Goal: Information Seeking & Learning: Find specific page/section

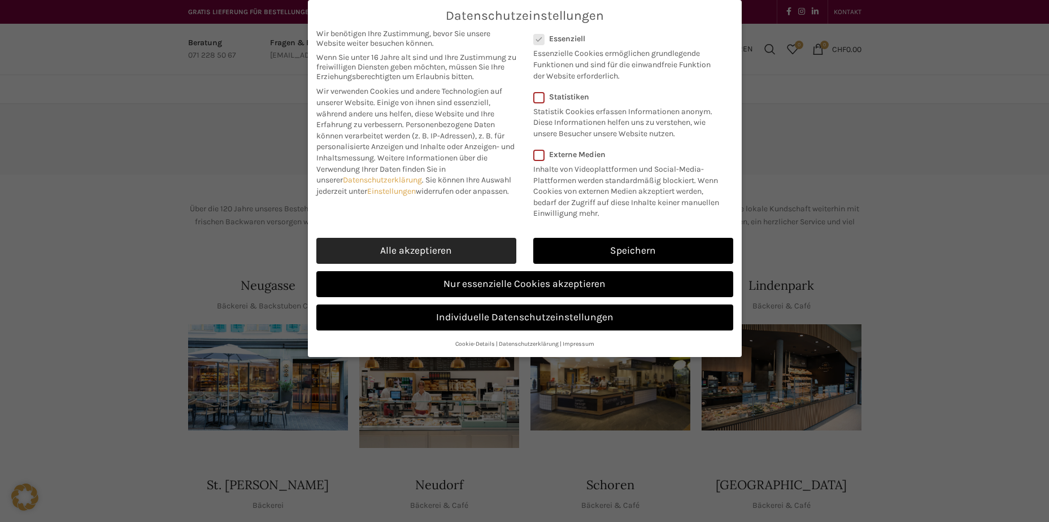
click at [408, 248] on link "Alle akzeptieren" at bounding box center [416, 251] width 200 height 26
checkbox input "true"
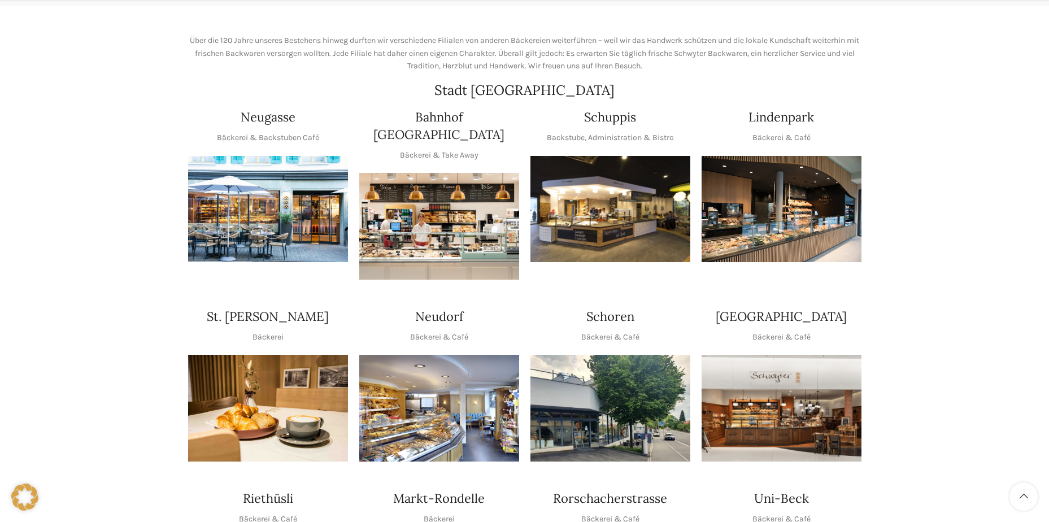
scroll to position [169, 0]
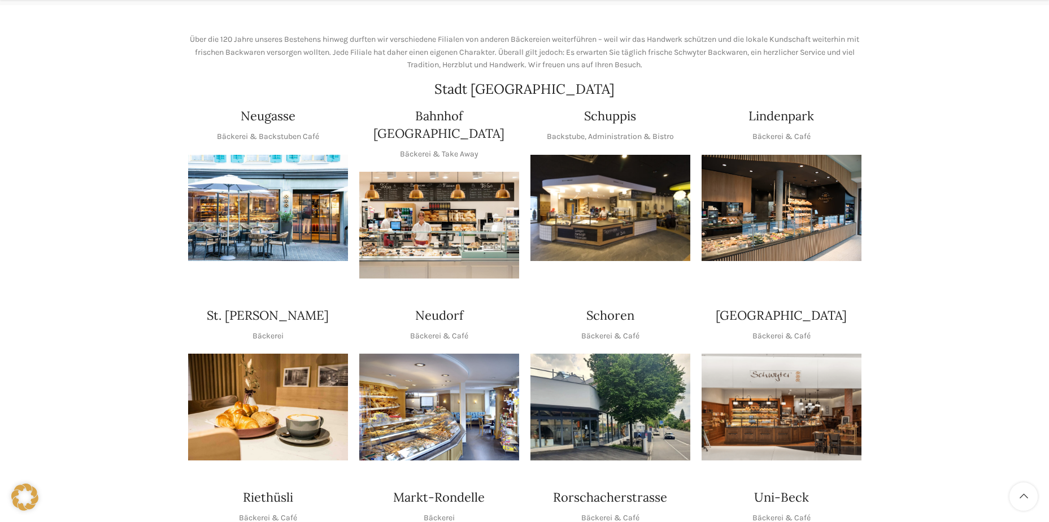
click at [446, 212] on img "1 / 1" at bounding box center [439, 225] width 160 height 107
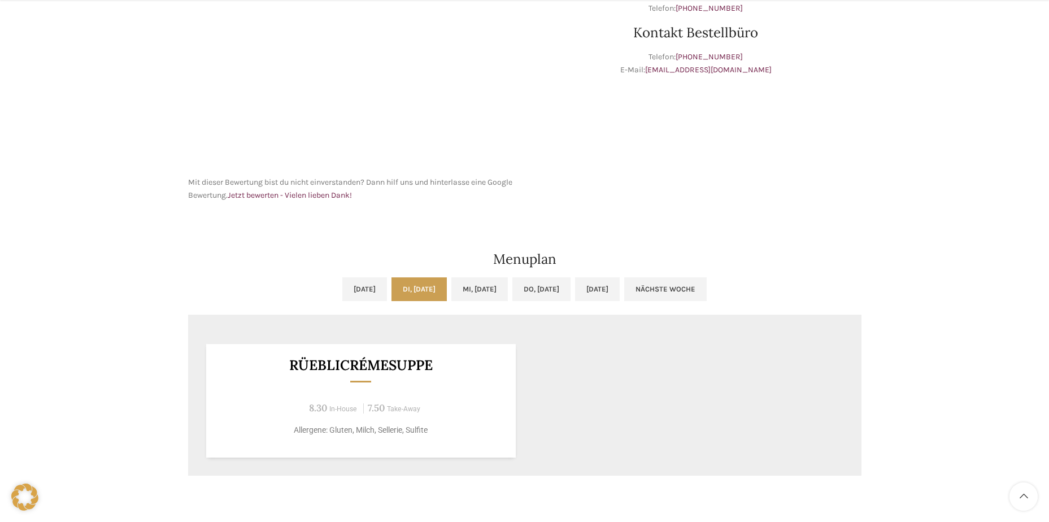
scroll to position [452, 0]
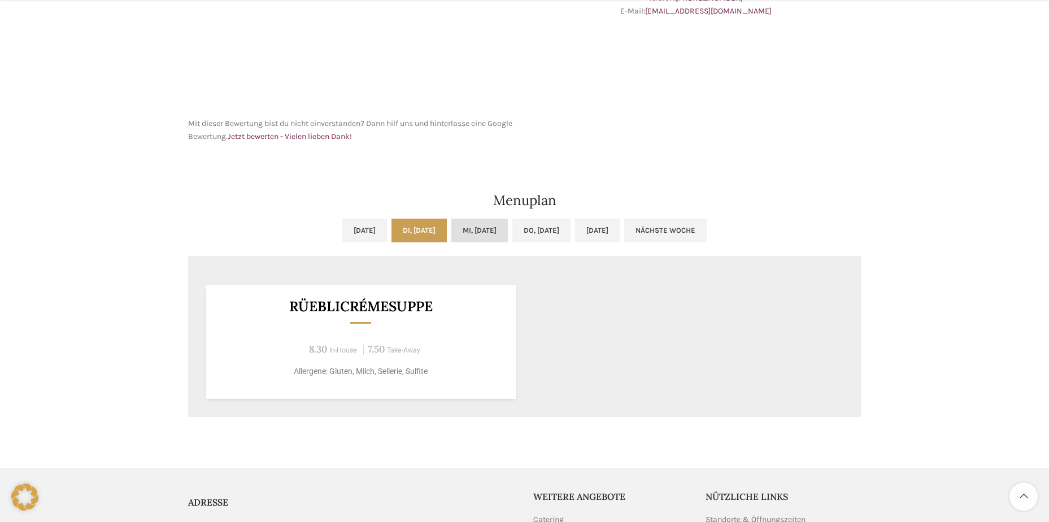
click at [470, 231] on link "Mi, [DATE]" at bounding box center [479, 231] width 56 height 24
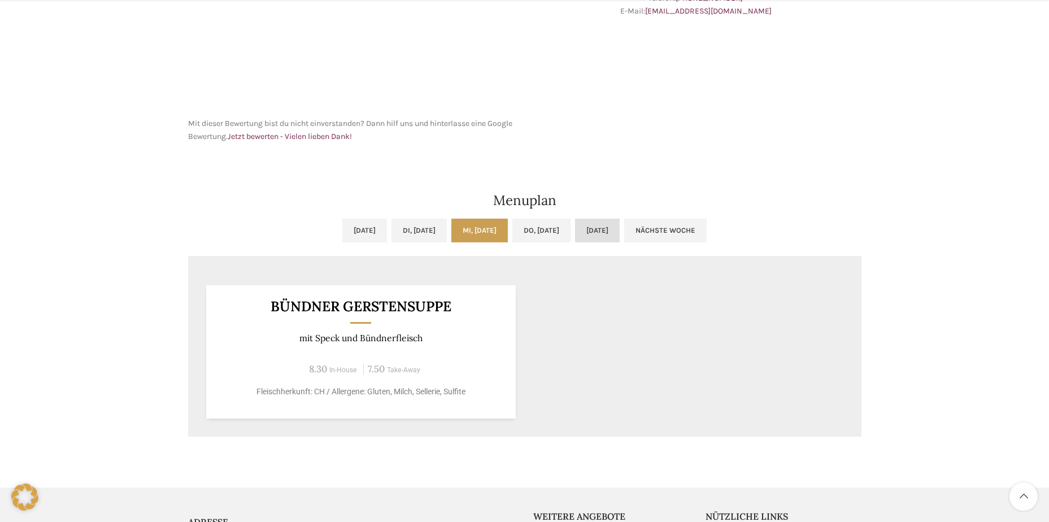
click at [620, 232] on link "[DATE]" at bounding box center [597, 231] width 45 height 24
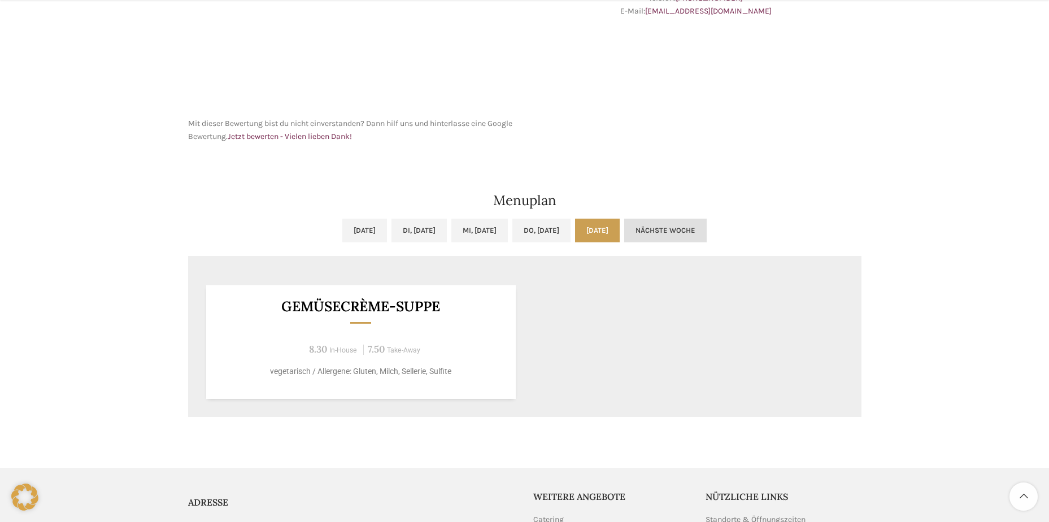
click at [706, 228] on link "Nächste Woche" at bounding box center [665, 231] width 82 height 24
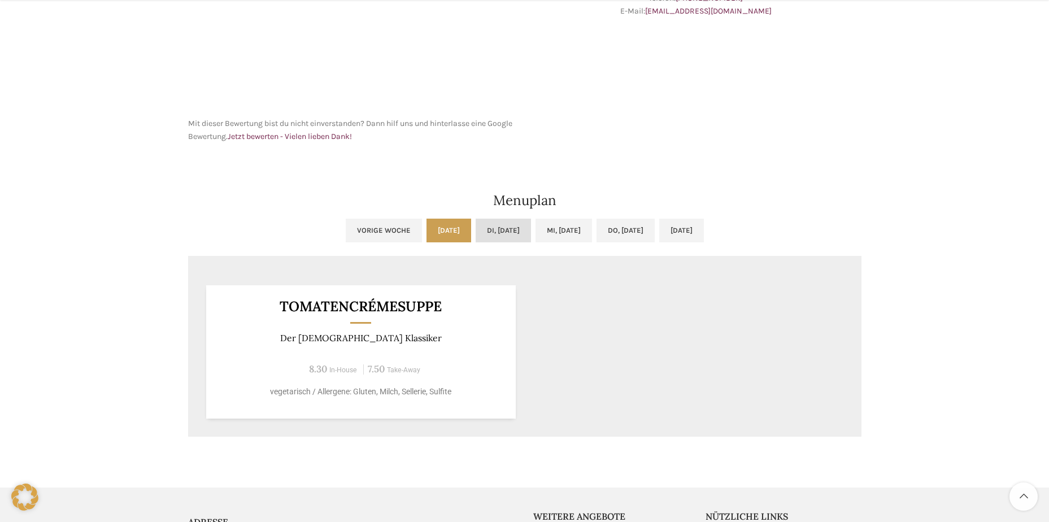
click at [481, 226] on link "Di, [DATE]" at bounding box center [503, 231] width 55 height 24
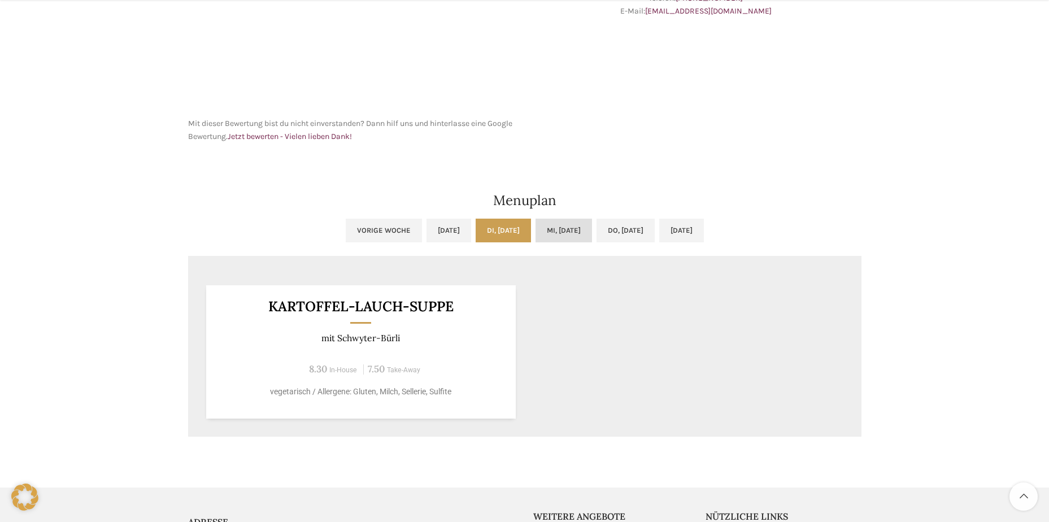
click at [548, 232] on link "Mi, [DATE]" at bounding box center [563, 231] width 56 height 24
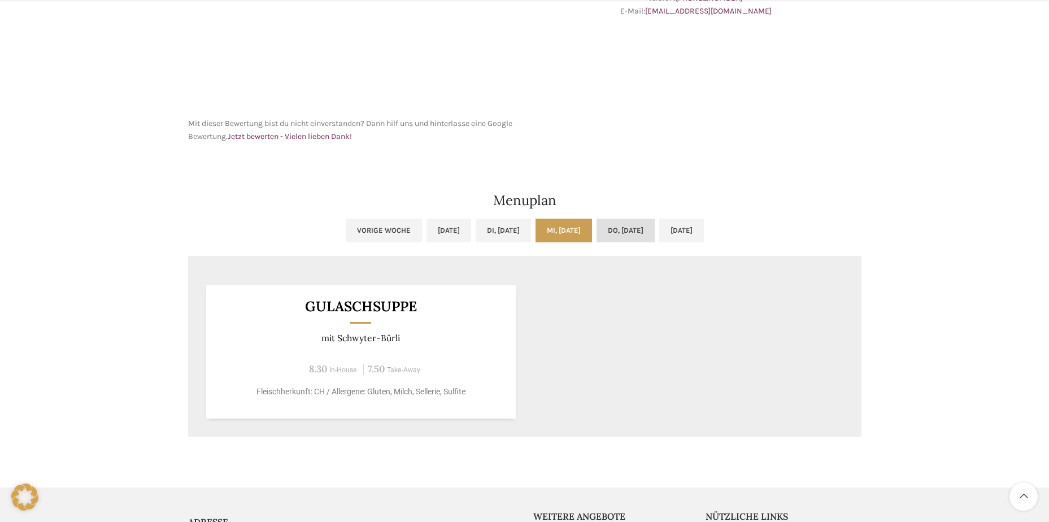
click at [622, 236] on link "Do, [DATE]" at bounding box center [625, 231] width 58 height 24
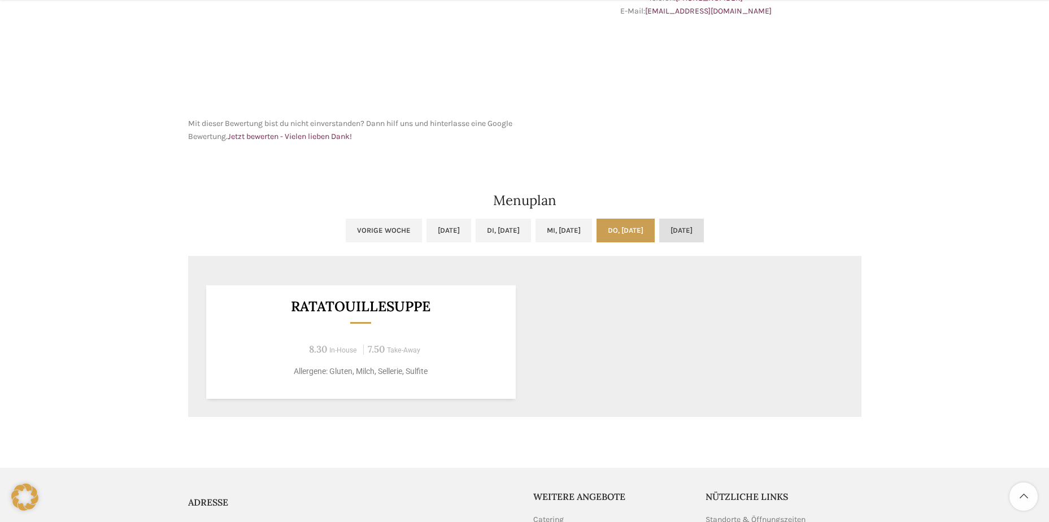
click at [704, 234] on link "[DATE]" at bounding box center [681, 231] width 45 height 24
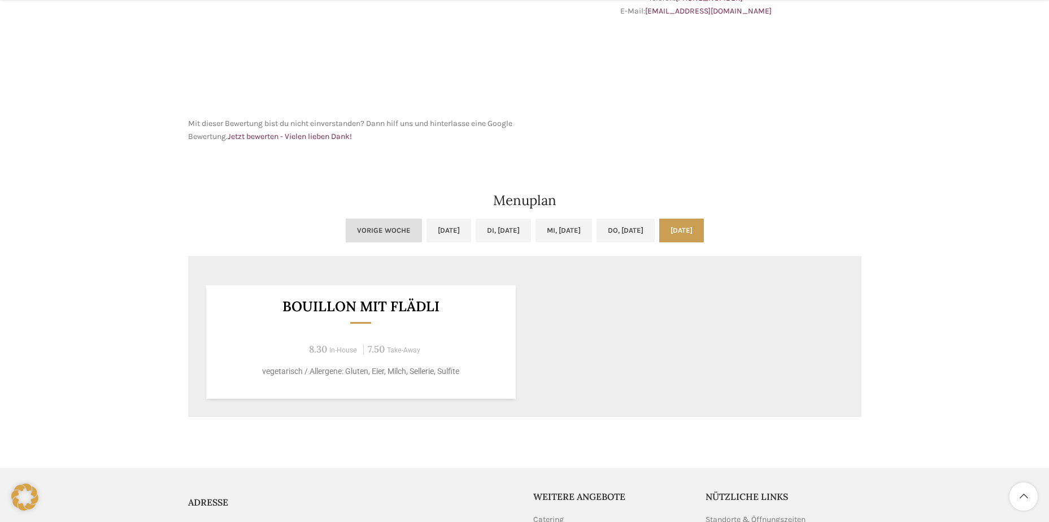
click at [346, 236] on link "Vorige Woche" at bounding box center [384, 231] width 76 height 24
